Goal: Navigation & Orientation: Find specific page/section

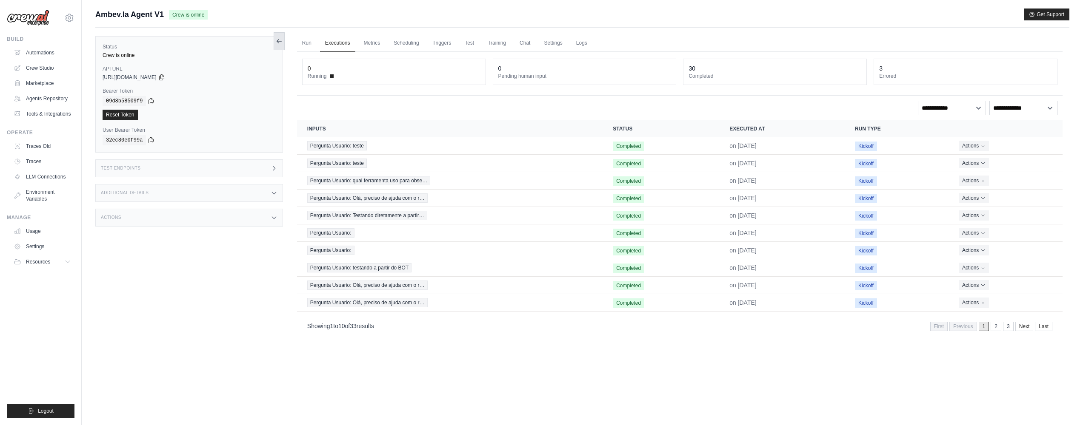
drag, startPoint x: 52, startPoint y: 51, endPoint x: 278, endPoint y: 49, distance: 225.5
click at [52, 51] on link "Automations" at bounding box center [42, 53] width 64 height 14
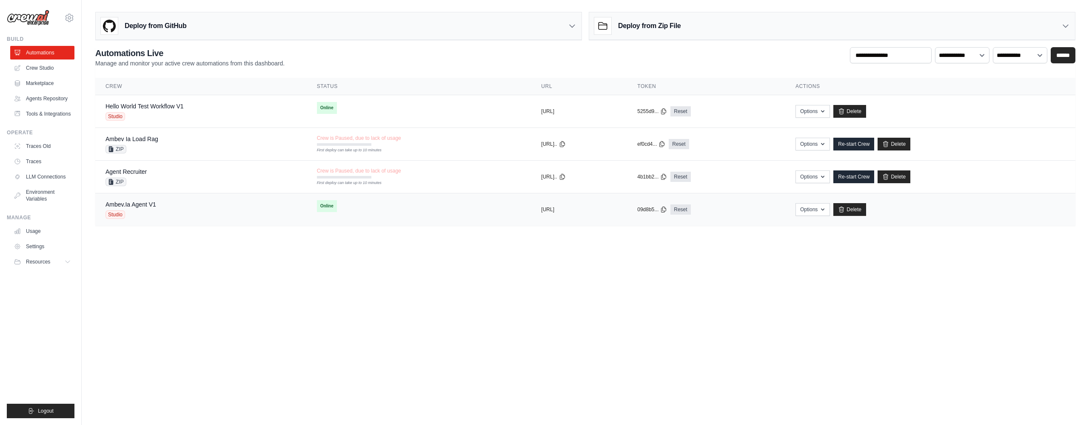
click at [113, 214] on span "Studio" at bounding box center [116, 215] width 20 height 9
click at [109, 214] on span "Studio" at bounding box center [116, 215] width 20 height 9
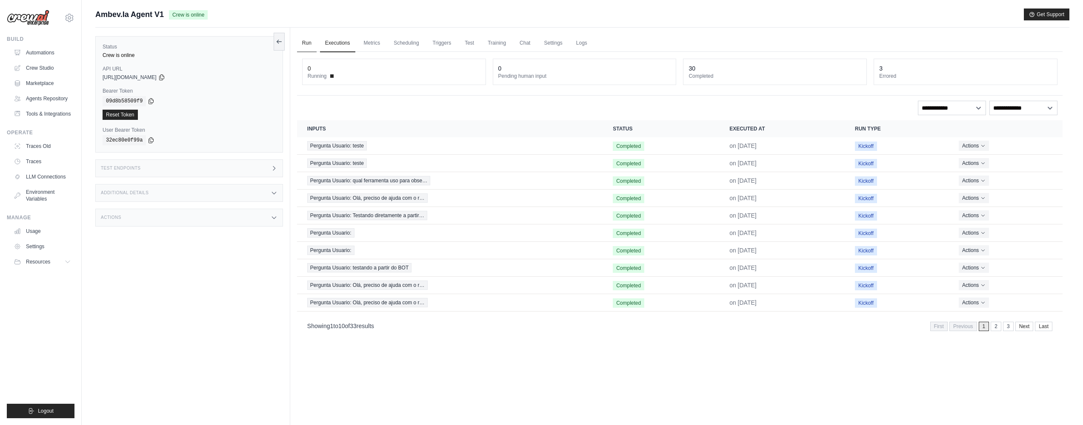
click at [304, 41] on link "Run" at bounding box center [307, 43] width 20 height 18
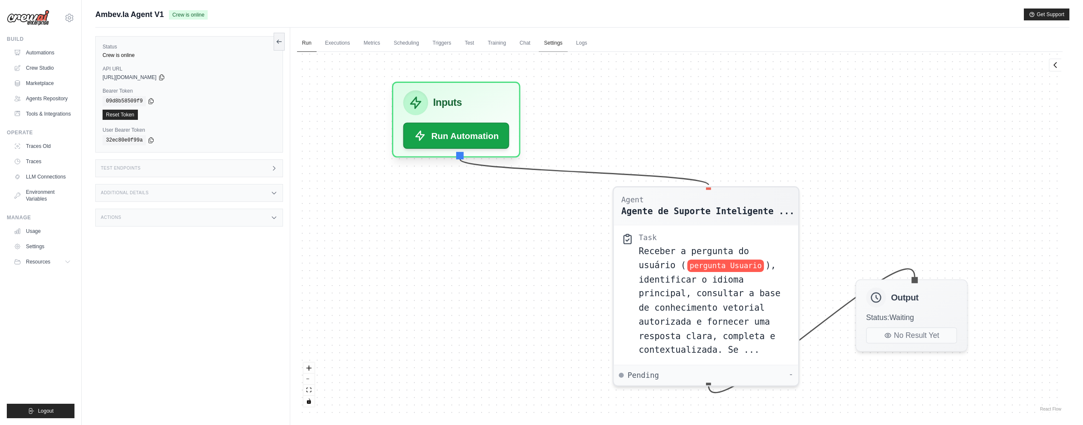
click at [554, 42] on link "Settings" at bounding box center [553, 43] width 29 height 18
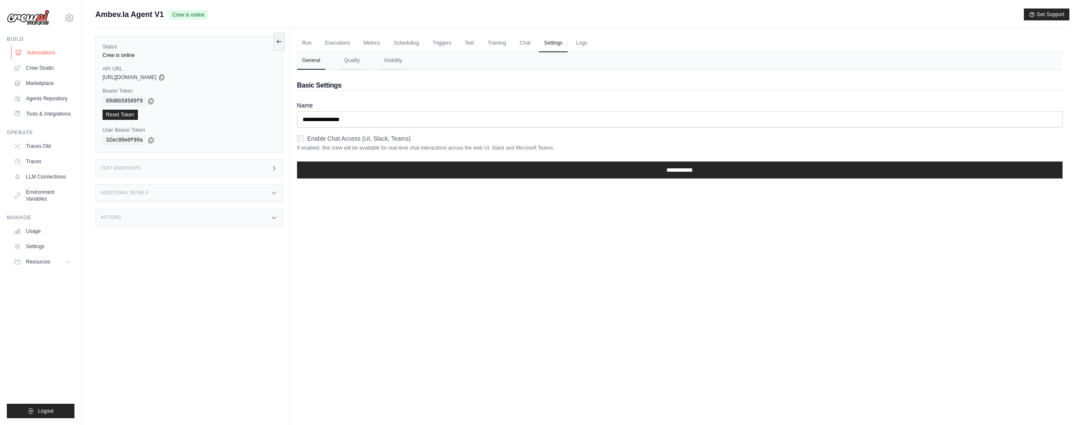
click at [45, 56] on link "Automations" at bounding box center [43, 53] width 64 height 14
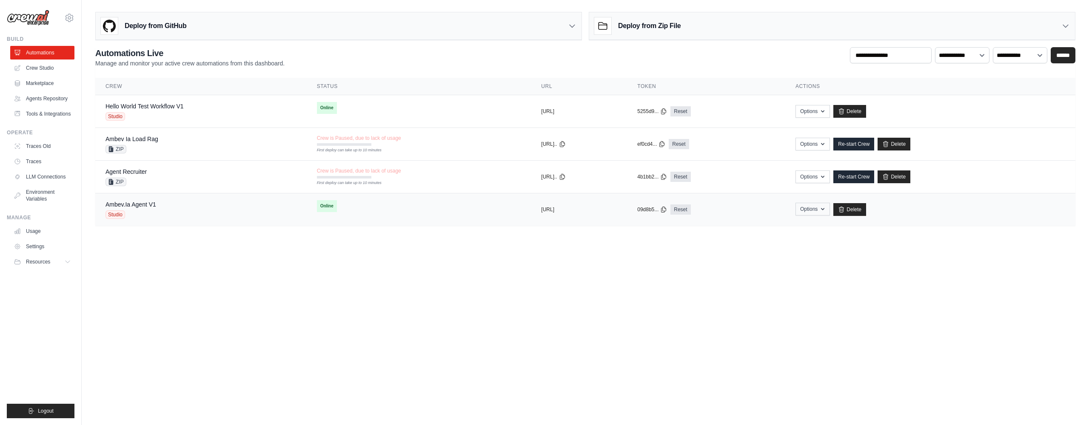
click at [825, 209] on icon "button" at bounding box center [822, 209] width 3 height 2
click at [120, 214] on span "Studio" at bounding box center [116, 215] width 20 height 9
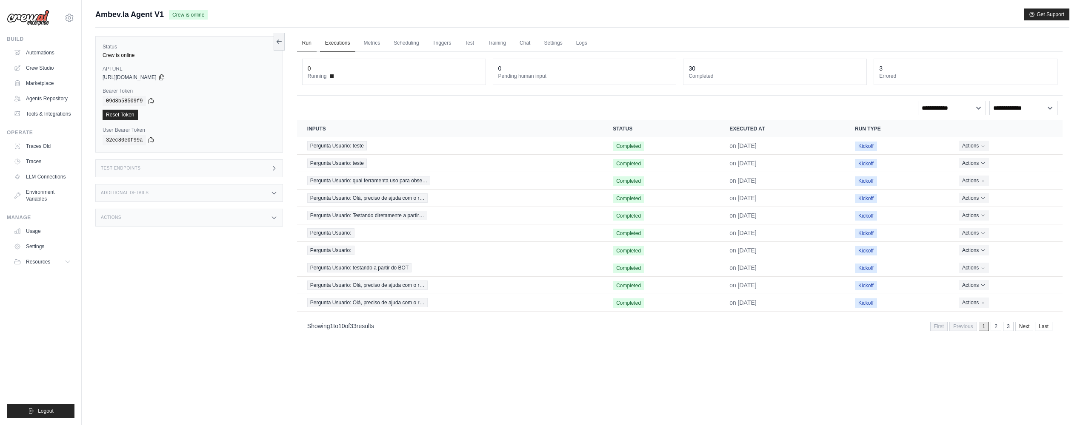
click at [301, 42] on link "Run" at bounding box center [307, 43] width 20 height 18
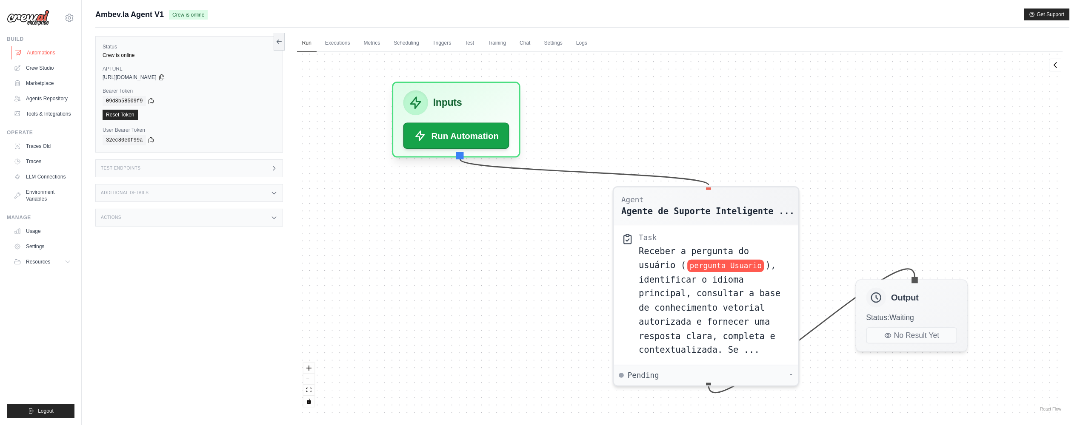
click at [37, 54] on link "Automations" at bounding box center [43, 53] width 64 height 14
click at [35, 68] on link "Crew Studio" at bounding box center [43, 68] width 64 height 14
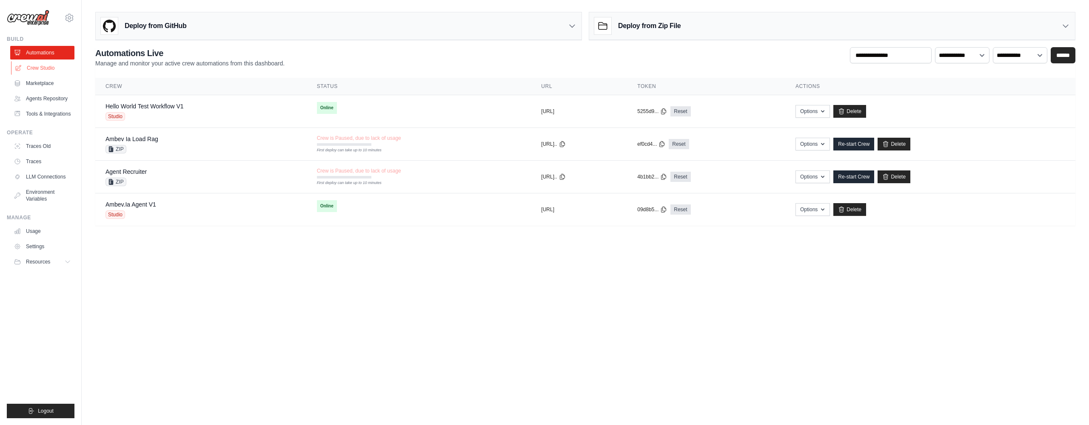
click at [40, 67] on link "Crew Studio" at bounding box center [43, 68] width 64 height 14
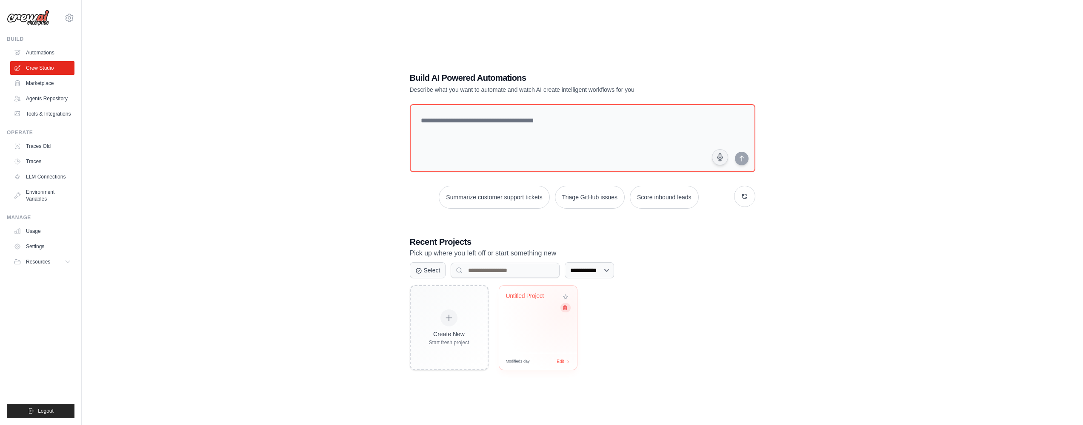
click at [565, 309] on icon at bounding box center [565, 308] width 4 height 4
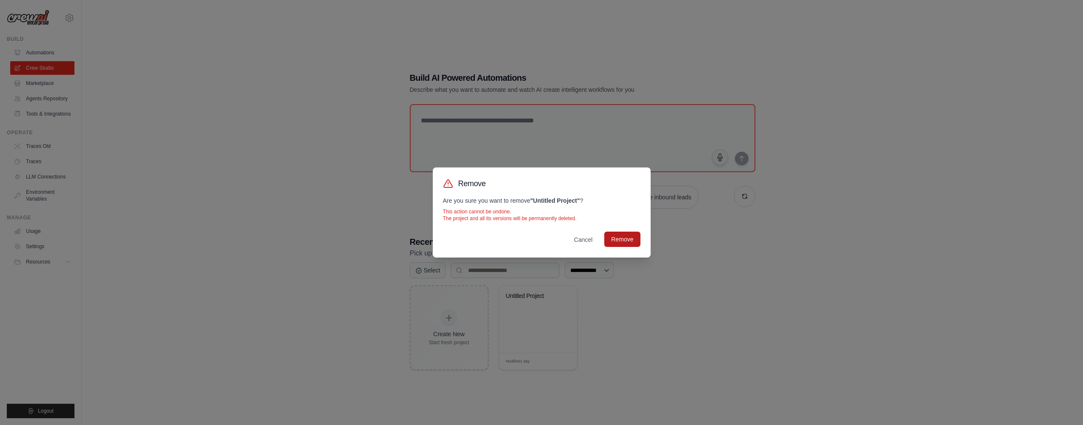
click at [623, 245] on button "Remove" at bounding box center [622, 239] width 36 height 15
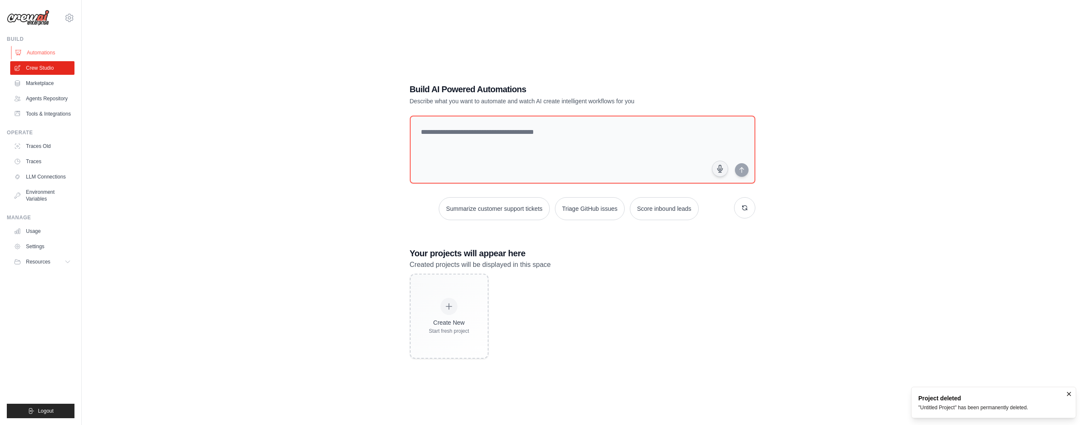
click at [54, 49] on link "Automations" at bounding box center [43, 53] width 64 height 14
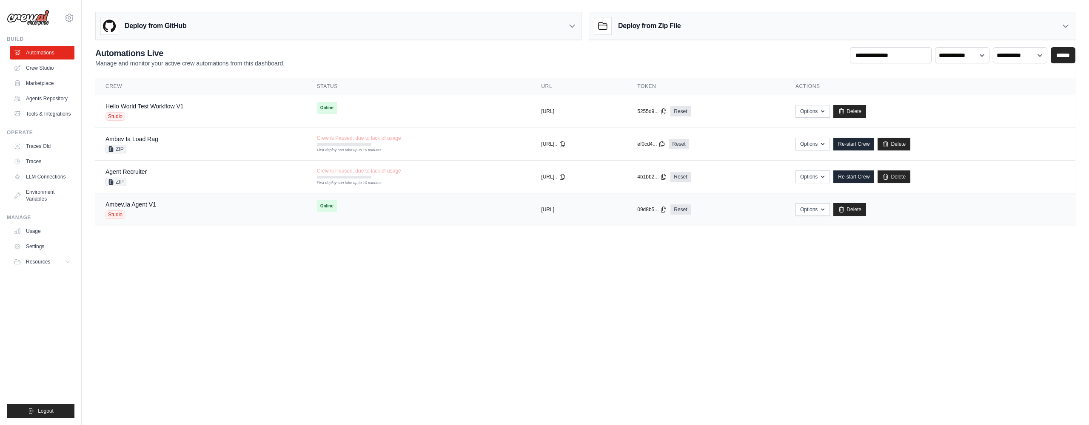
click at [118, 217] on span "Studio" at bounding box center [116, 215] width 20 height 9
click at [119, 215] on span "Studio" at bounding box center [116, 215] width 20 height 9
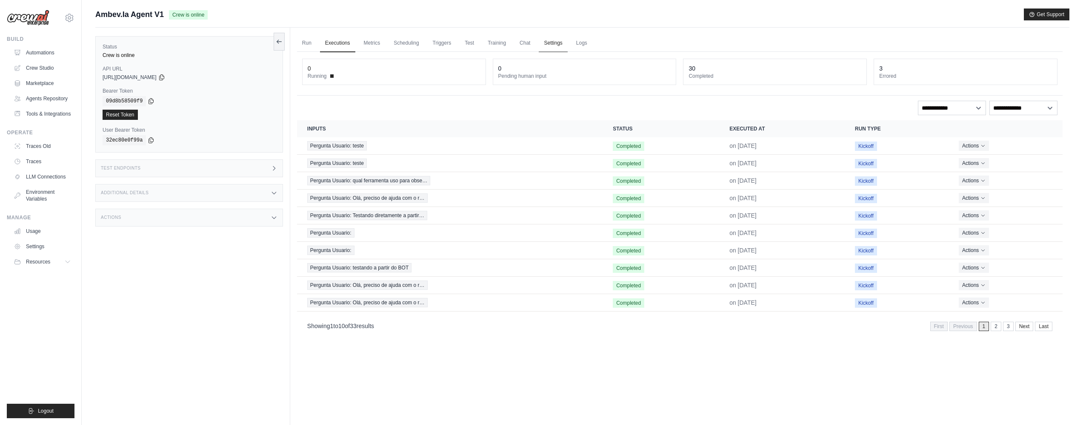
click at [553, 40] on link "Settings" at bounding box center [553, 43] width 29 height 18
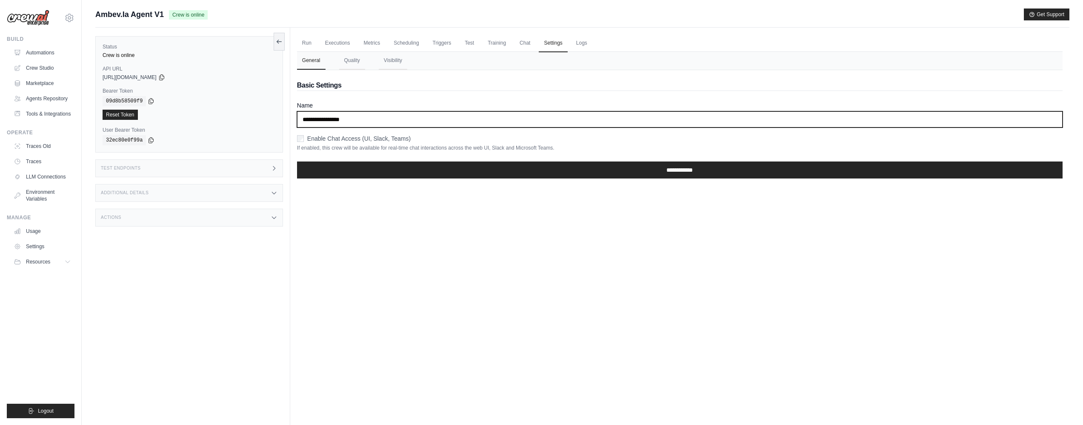
click at [390, 113] on input "**********" at bounding box center [679, 119] width 765 height 16
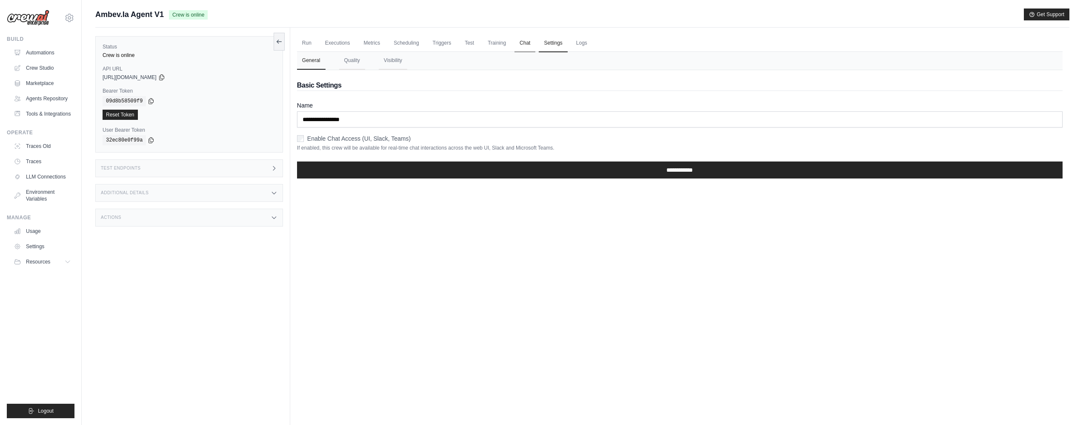
click at [527, 44] on link "Chat" at bounding box center [524, 43] width 21 height 18
click at [585, 46] on link "Logs" at bounding box center [581, 43] width 21 height 18
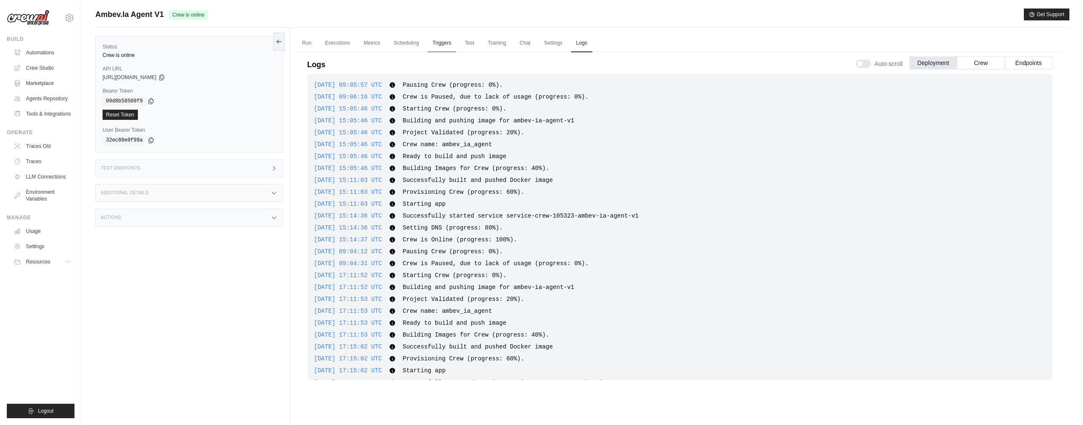
click at [437, 46] on link "Triggers" at bounding box center [442, 43] width 29 height 18
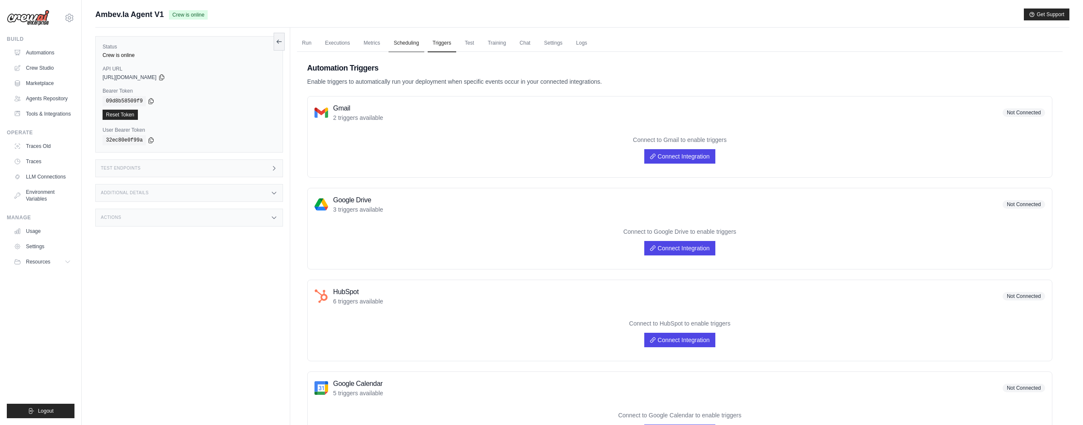
click at [403, 45] on link "Scheduling" at bounding box center [405, 43] width 35 height 18
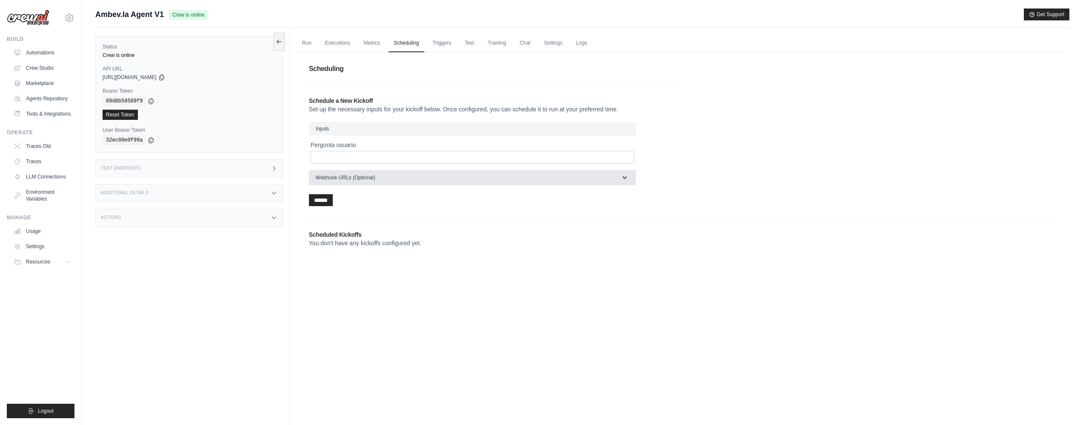
click at [464, 183] on button "Webhook URLs (Optional)" at bounding box center [472, 177] width 327 height 15
click at [463, 182] on button "Webhook URLs (Optional)" at bounding box center [472, 177] width 327 height 15
click at [366, 43] on link "Metrics" at bounding box center [372, 43] width 27 height 18
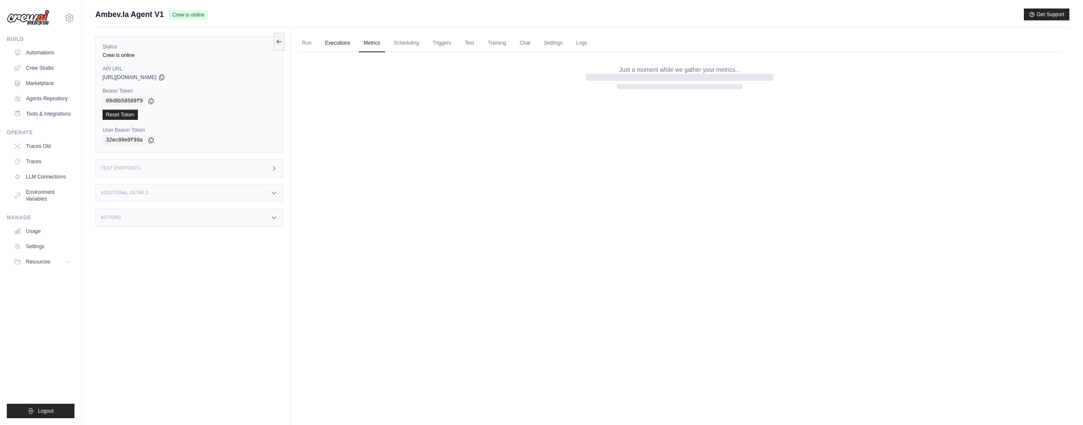
click at [340, 44] on link "Executions" at bounding box center [337, 43] width 35 height 18
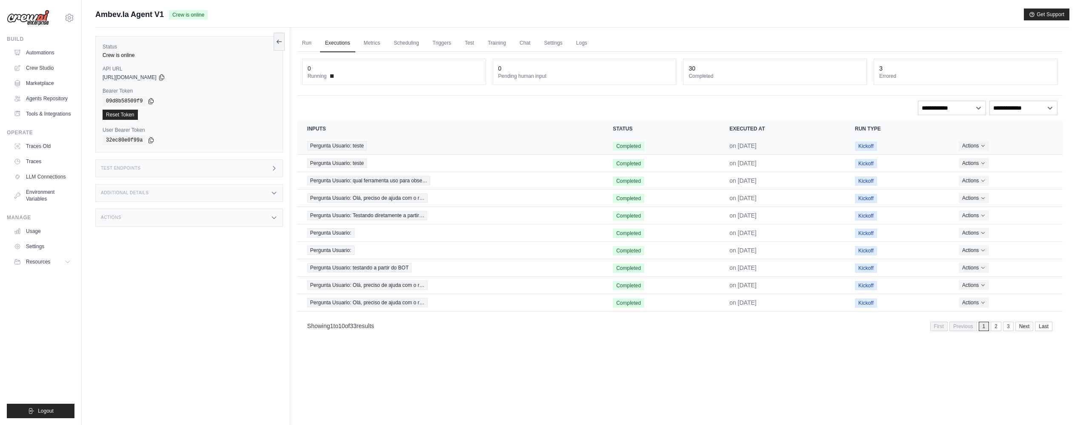
click at [614, 149] on span "Completed" at bounding box center [628, 146] width 31 height 9
click at [377, 215] on span "Pergunta Usuario: Testando diretamente a partir…" at bounding box center [367, 215] width 120 height 9
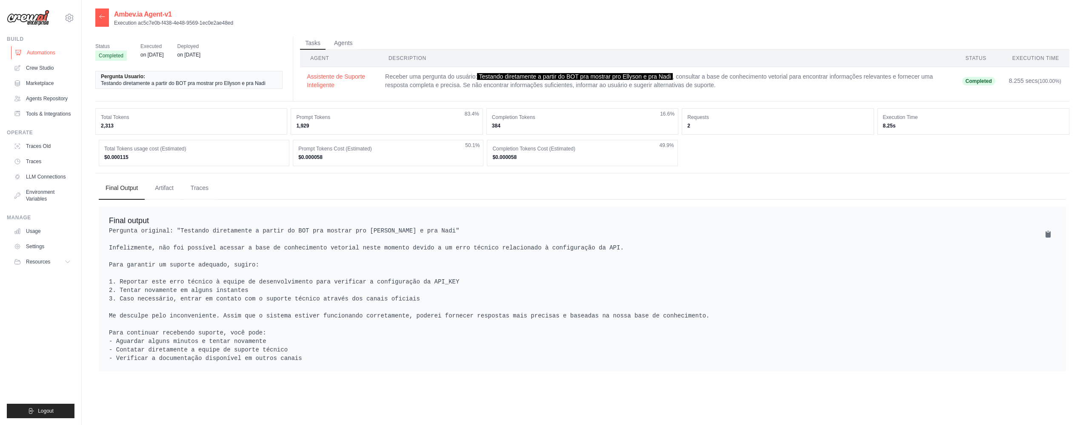
click at [50, 54] on link "Automations" at bounding box center [43, 53] width 64 height 14
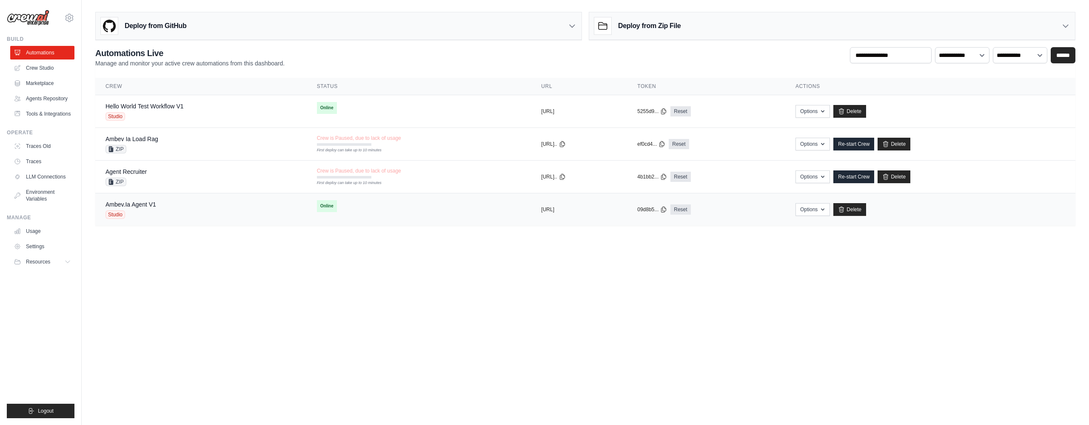
click at [115, 216] on span "Studio" at bounding box center [116, 215] width 20 height 9
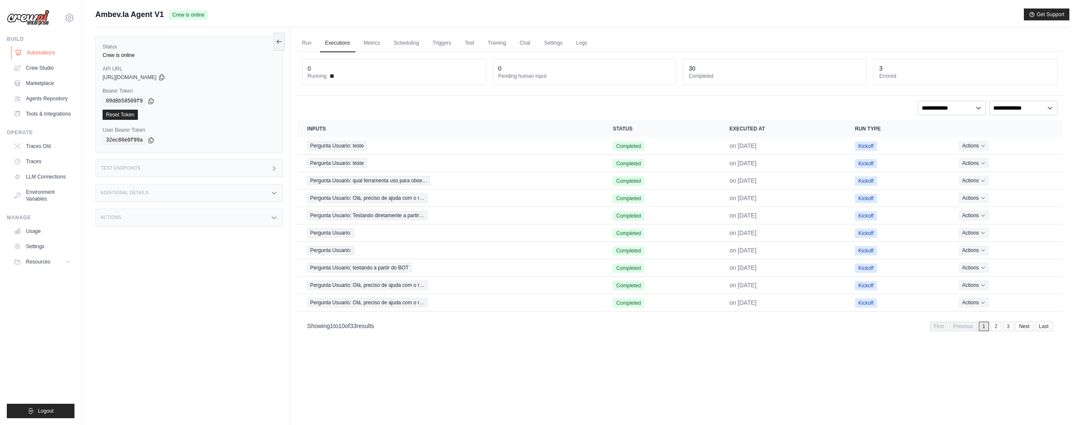
click at [36, 55] on link "Automations" at bounding box center [43, 53] width 64 height 14
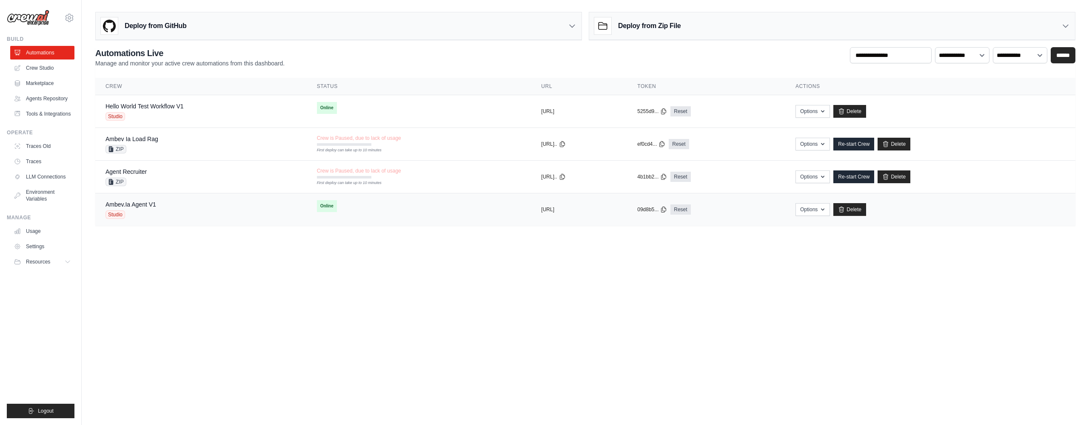
click at [118, 214] on span "Studio" at bounding box center [116, 215] width 20 height 9
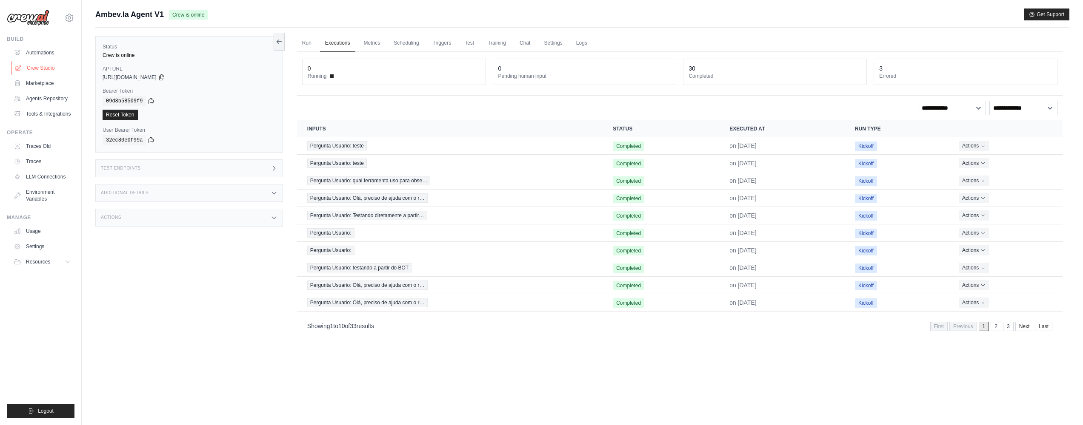
click at [37, 65] on link "Crew Studio" at bounding box center [43, 68] width 64 height 14
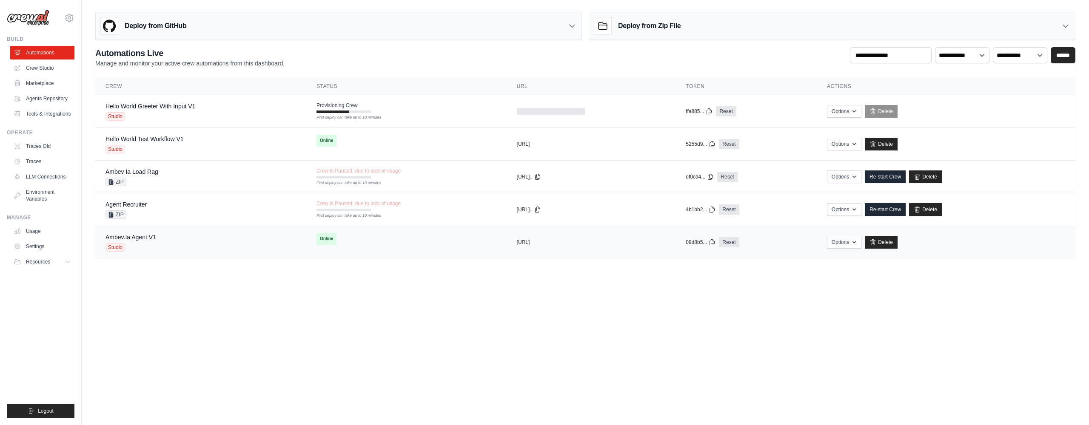
click at [115, 248] on span "Studio" at bounding box center [116, 247] width 20 height 9
click at [119, 248] on span "Studio" at bounding box center [116, 247] width 20 height 9
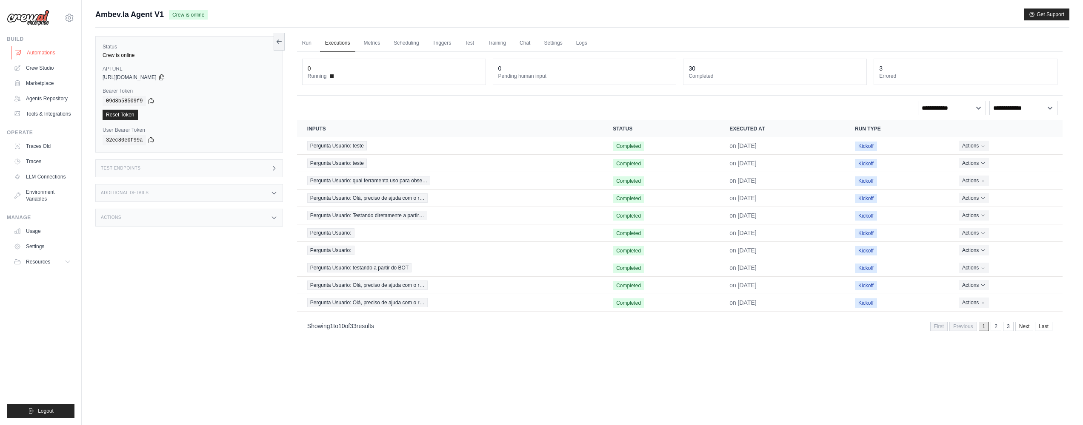
click at [57, 53] on link "Automations" at bounding box center [43, 53] width 64 height 14
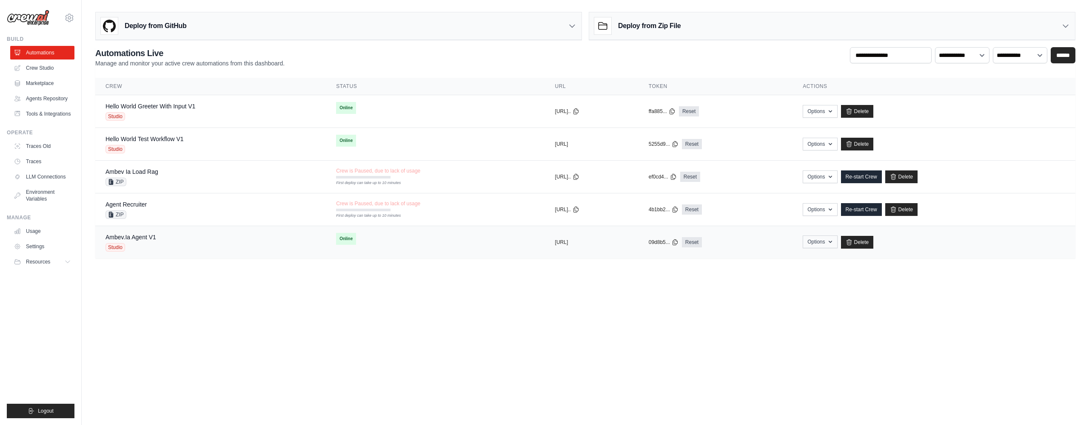
click at [837, 242] on button "Options" at bounding box center [820, 242] width 34 height 13
click at [34, 96] on link "Agents Repository" at bounding box center [43, 99] width 64 height 14
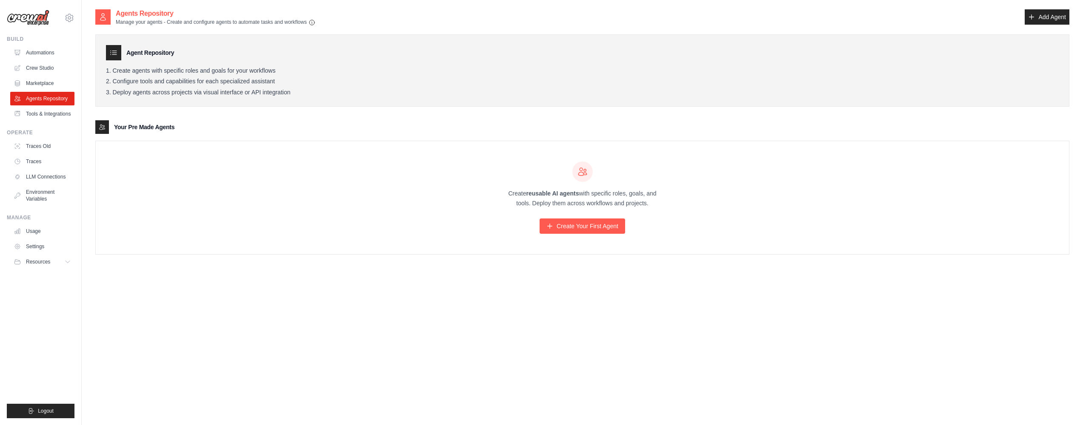
click at [148, 124] on h3 "Your Pre Made Agents" at bounding box center [144, 127] width 60 height 9
drag, startPoint x: 148, startPoint y: 124, endPoint x: 160, endPoint y: 126, distance: 12.0
click at [148, 124] on h3 "Your Pre Made Agents" at bounding box center [144, 127] width 60 height 9
click at [611, 205] on p "Create reusable AI agents with specific roles, goals, and tools. Deploy them ac…" at bounding box center [582, 199] width 163 height 20
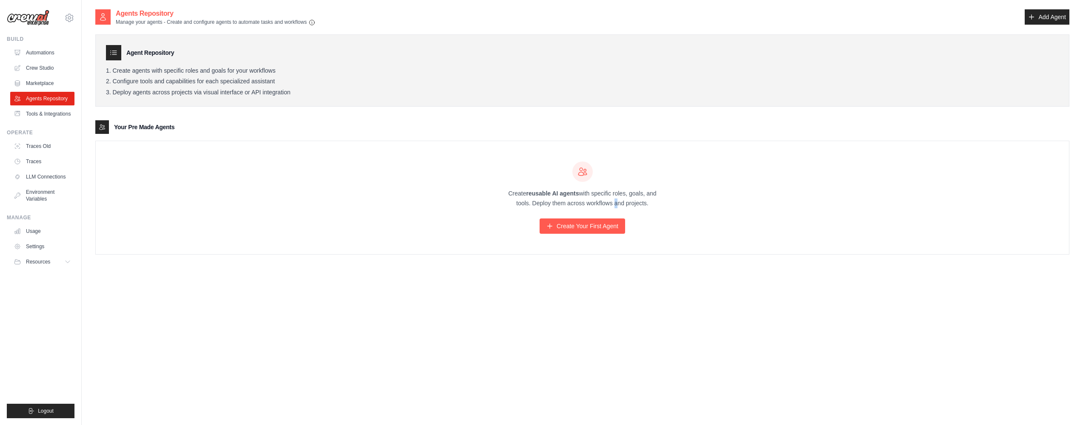
click at [611, 205] on p "Create reusable AI agents with specific roles, goals, and tools. Deploy them ac…" at bounding box center [582, 199] width 163 height 20
click at [612, 205] on p "Create reusable AI agents with specific roles, goals, and tools. Deploy them ac…" at bounding box center [582, 199] width 163 height 20
click at [687, 196] on div "Create reusable AI agents with specific roles, goals, and tools. Deploy them ac…" at bounding box center [582, 197] width 973 height 113
drag, startPoint x: 674, startPoint y: 194, endPoint x: 417, endPoint y: 185, distance: 256.7
click at [417, 185] on div "Create reusable AI agents with specific roles, goals, and tools. Deploy them ac…" at bounding box center [582, 197] width 973 height 113
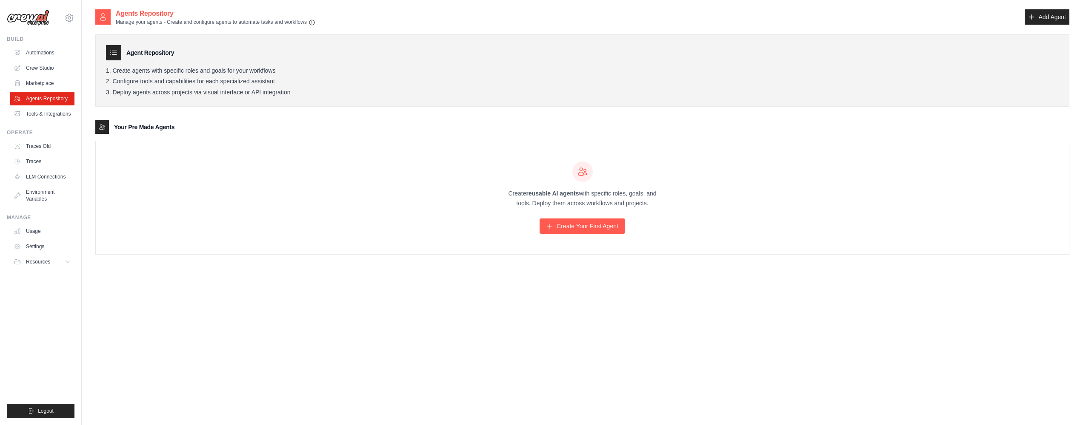
drag, startPoint x: 417, startPoint y: 185, endPoint x: 317, endPoint y: 177, distance: 100.4
click at [412, 185] on div "Create reusable AI agents with specific roles, goals, and tools. Deploy them ac…" at bounding box center [582, 197] width 973 height 113
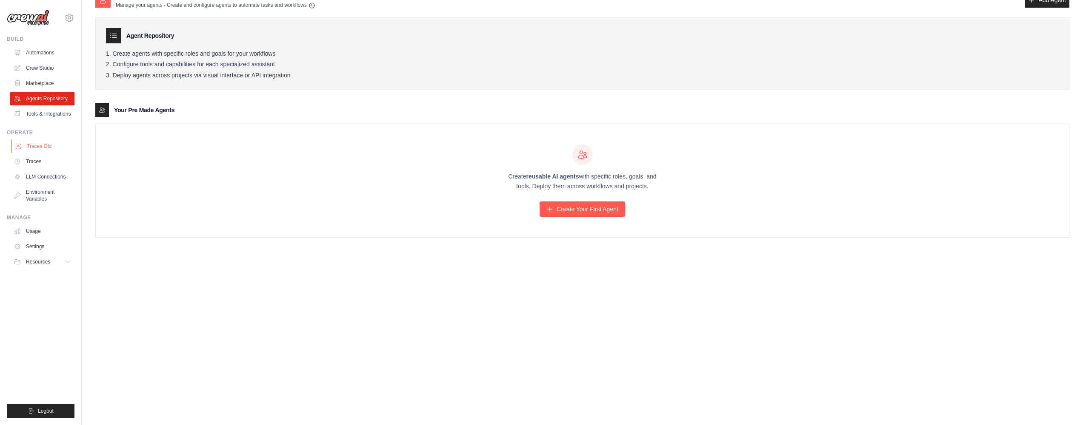
scroll to position [17, 0]
